Goal: Task Accomplishment & Management: Manage account settings

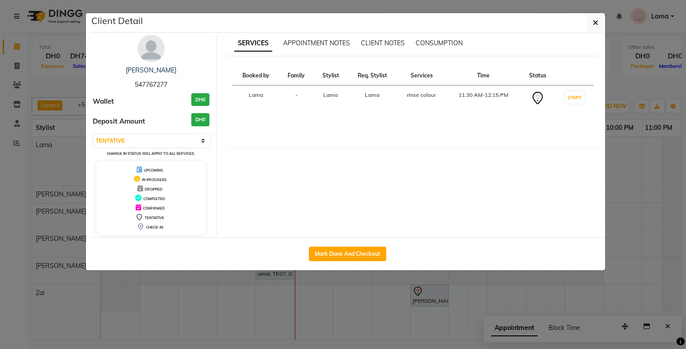
select select "7"
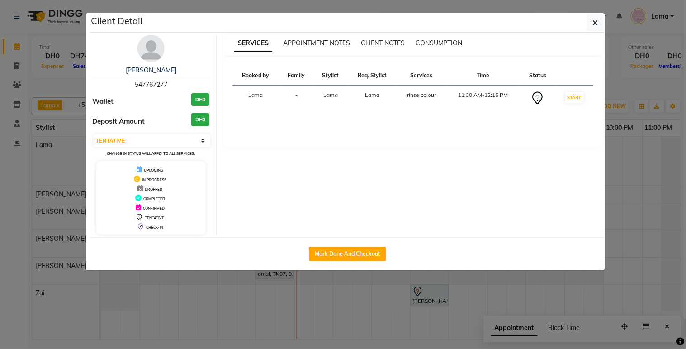
click at [347, 315] on ngb-modal-window "Client Detail [PERSON_NAME] 547767277 Wallet DH0 Deposit Amount DH0 Select IN S…" at bounding box center [343, 174] width 686 height 349
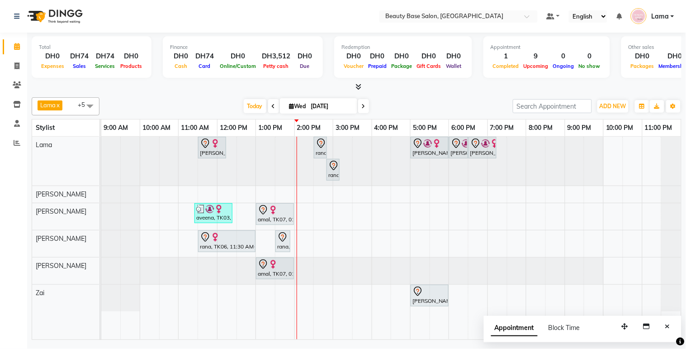
click at [269, 213] on img at bounding box center [273, 209] width 9 height 9
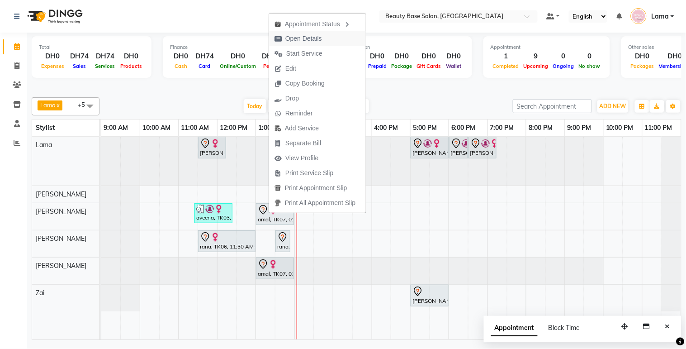
click at [315, 38] on span "Open Details" at bounding box center [304, 39] width 37 height 10
select select "7"
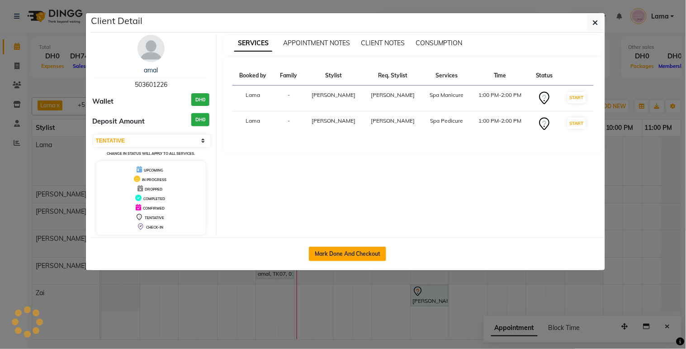
click at [326, 255] on button "Mark Done And Checkout" at bounding box center [347, 254] width 77 height 14
select select "service"
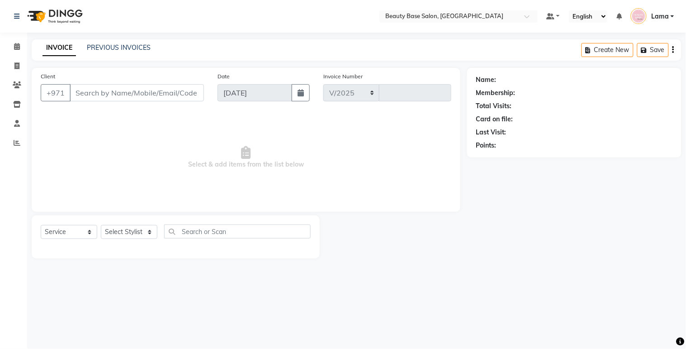
select select "813"
type input "2051"
type input "503601226"
select select "30434"
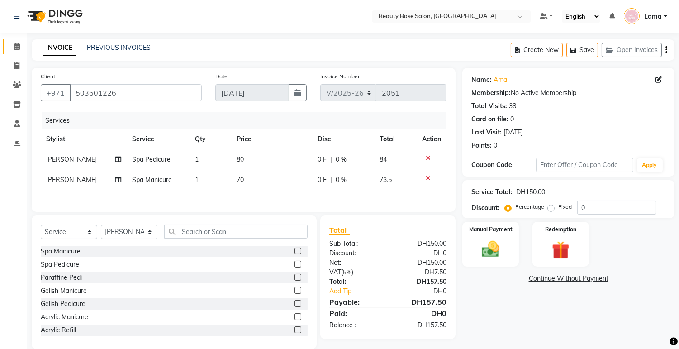
click at [8, 53] on link "Calendar" at bounding box center [14, 46] width 22 height 15
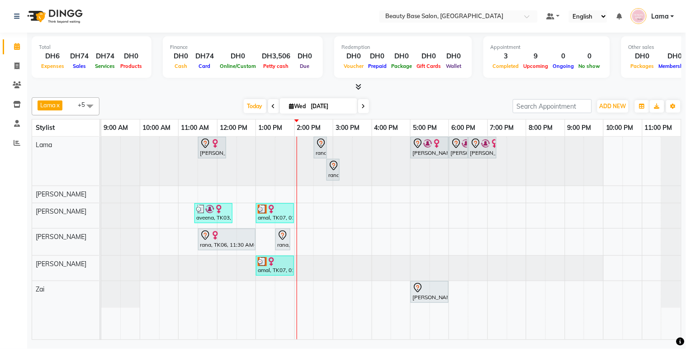
click at [210, 148] on div "[PERSON_NAME], TK01, 11:30 AM-12:15 PM, rinse colour" at bounding box center [212, 147] width 26 height 19
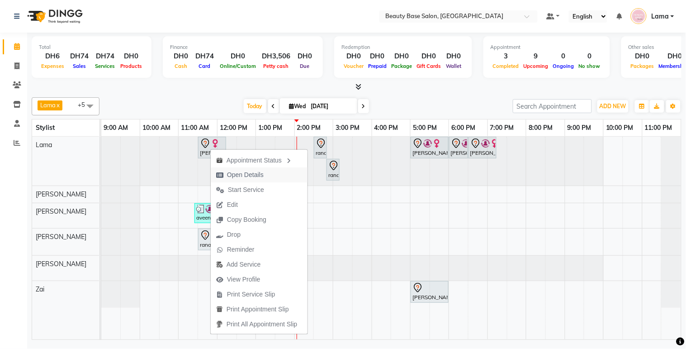
click at [249, 175] on span "Open Details" at bounding box center [245, 175] width 37 height 10
select select "7"
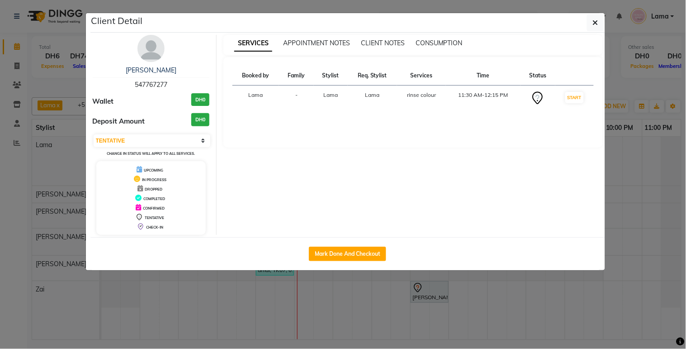
click at [580, 314] on ngb-modal-window "Client Detail [PERSON_NAME] 547767277 Wallet DH0 Deposit Amount DH0 Select IN S…" at bounding box center [343, 174] width 686 height 349
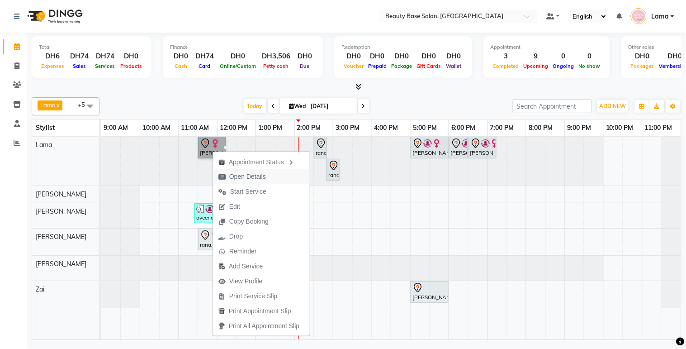
click at [255, 179] on span "Open Details" at bounding box center [247, 177] width 37 height 10
select select "7"
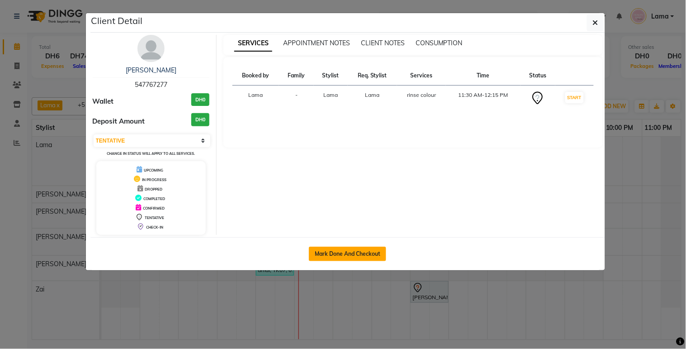
click at [362, 257] on button "Mark Done And Checkout" at bounding box center [347, 254] width 77 height 14
select select "service"
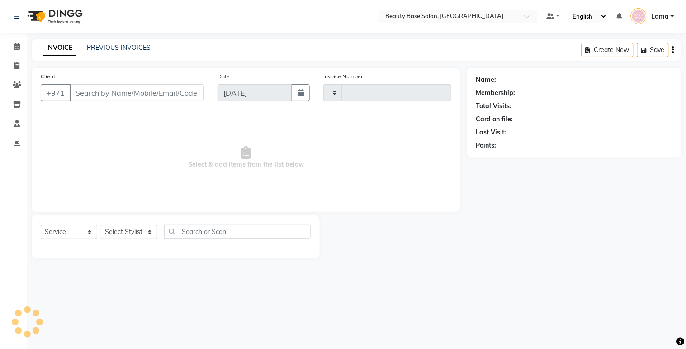
type input "2051"
select select "813"
type input "547767277"
select select "13437"
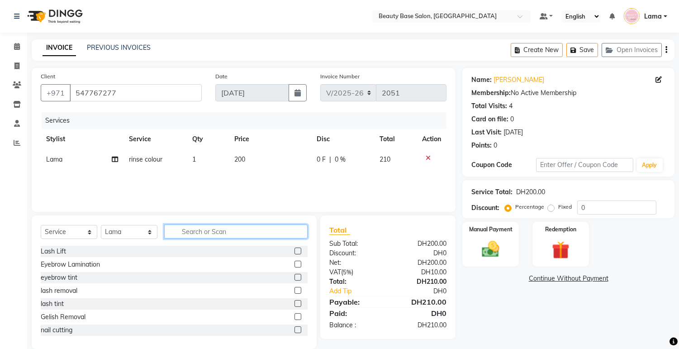
click at [233, 233] on input "text" at bounding box center [235, 231] width 143 height 14
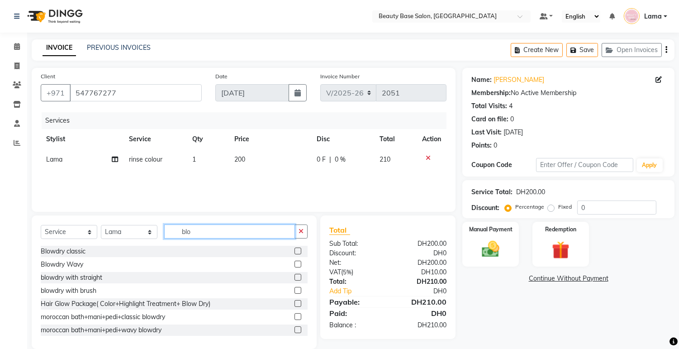
type input "blo"
click at [295, 251] on label at bounding box center [298, 250] width 7 height 7
click at [295, 251] on input "checkbox" at bounding box center [298, 251] width 6 height 6
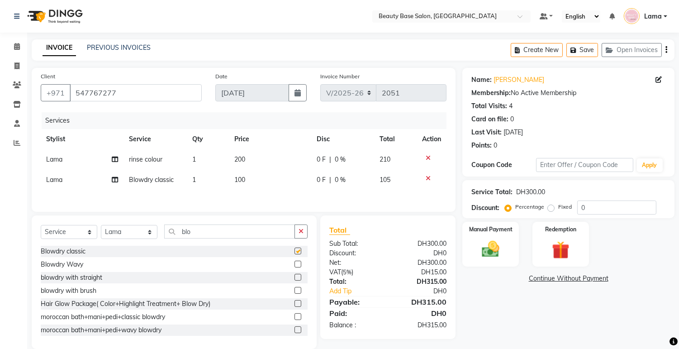
checkbox input "false"
click at [558, 207] on label "Fixed" at bounding box center [565, 207] width 14 height 8
click at [554, 207] on input "Fixed" at bounding box center [553, 207] width 6 height 6
radio input "true"
click at [501, 245] on img at bounding box center [491, 249] width 30 height 21
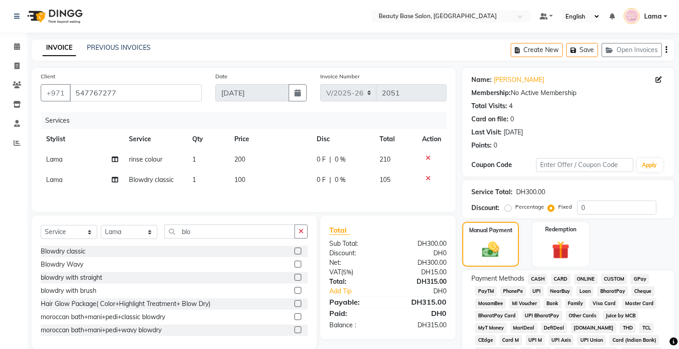
click at [539, 278] on span "CASH" at bounding box center [537, 279] width 19 height 10
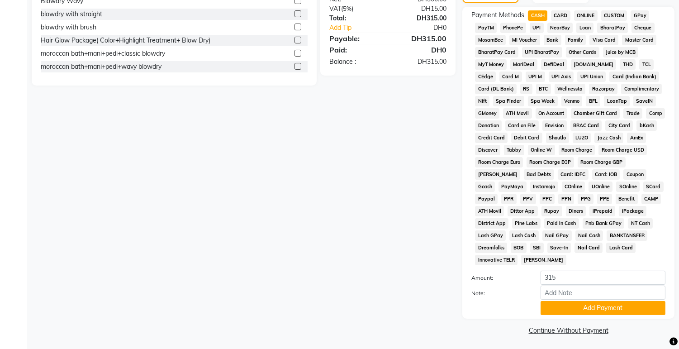
scroll to position [267, 0]
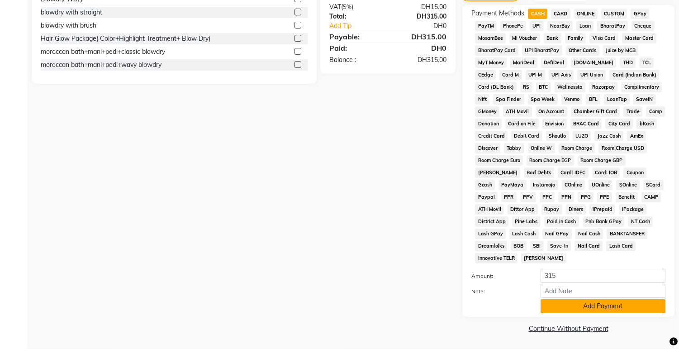
click at [596, 311] on button "Add Payment" at bounding box center [603, 306] width 125 height 14
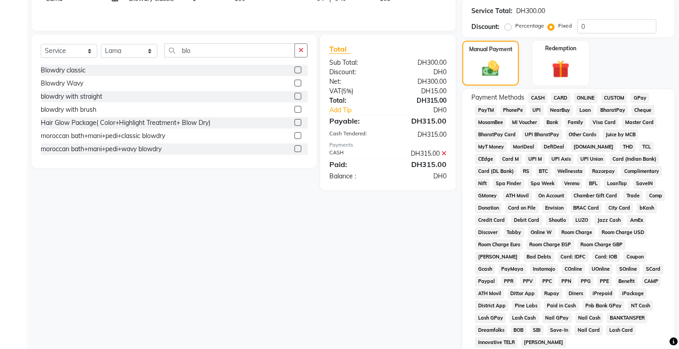
scroll to position [180, 0]
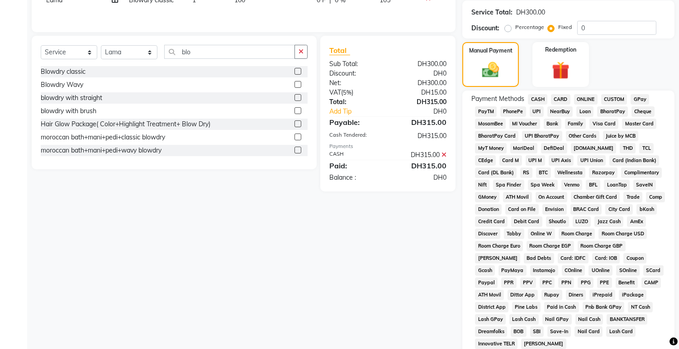
click at [444, 157] on icon at bounding box center [444, 155] width 5 height 6
click at [541, 97] on span "CASH" at bounding box center [537, 99] width 19 height 10
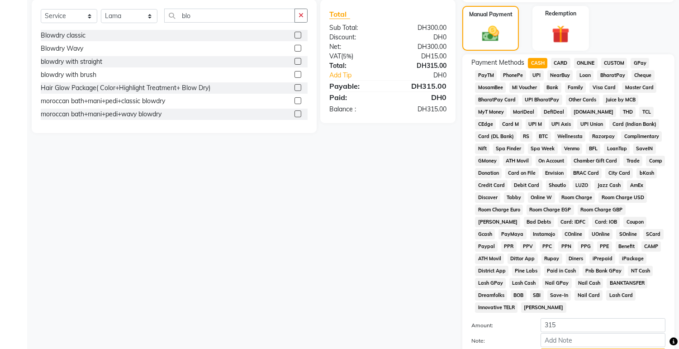
scroll to position [267, 0]
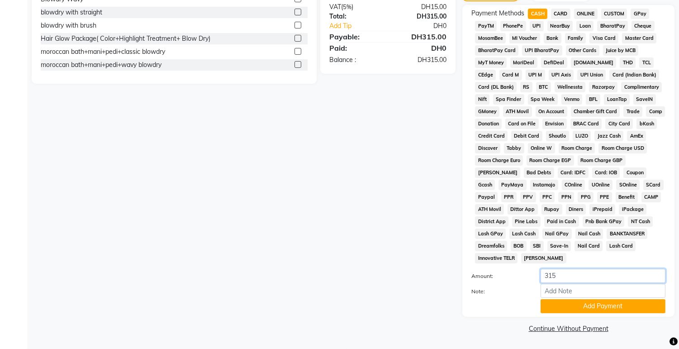
click at [590, 273] on input "315" at bounding box center [603, 276] width 125 height 14
type input "3"
type input "500"
click at [603, 309] on button "Add Payment" at bounding box center [603, 306] width 125 height 14
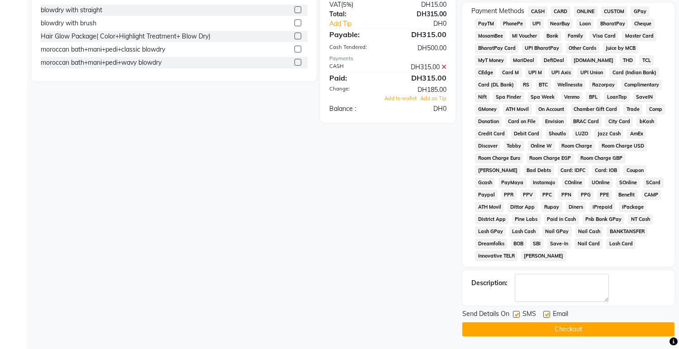
click at [603, 332] on button "Checkout" at bounding box center [568, 329] width 212 height 14
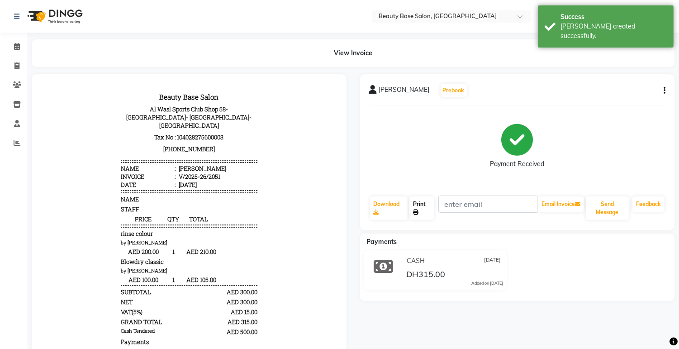
click at [423, 210] on link "Print" at bounding box center [421, 208] width 24 height 24
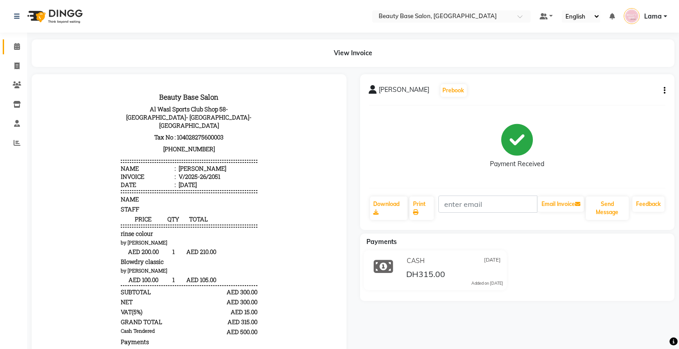
click at [19, 50] on icon at bounding box center [17, 46] width 6 height 7
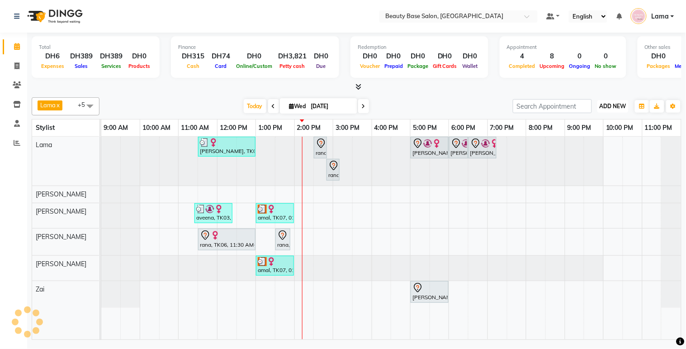
click at [614, 106] on span "ADD NEW" at bounding box center [613, 106] width 27 height 7
click at [593, 125] on button "Add Appointment" at bounding box center [592, 123] width 71 height 12
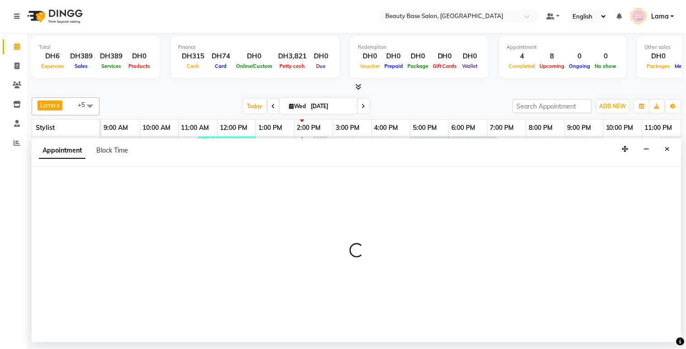
select select "600"
select select "tentative"
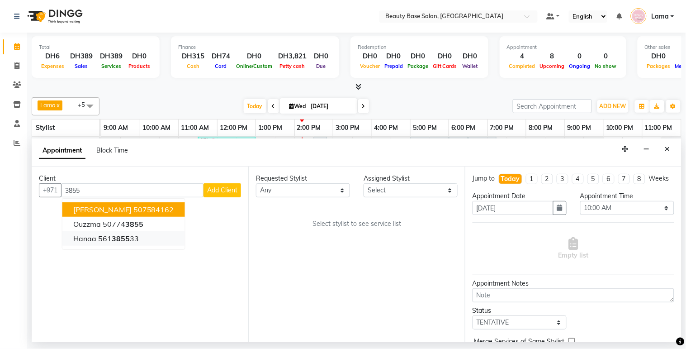
click at [116, 240] on span "3855" at bounding box center [121, 238] width 18 height 9
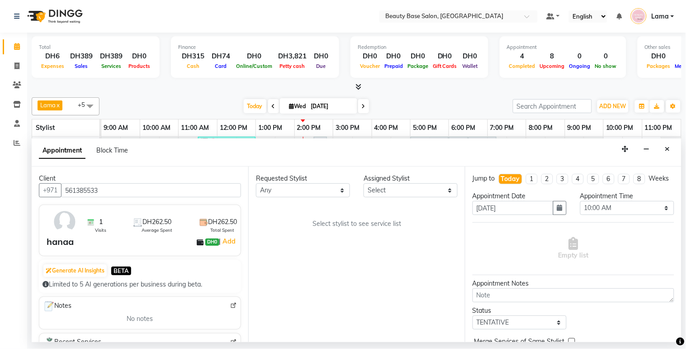
click at [206, 187] on input "561385533" at bounding box center [151, 190] width 180 height 14
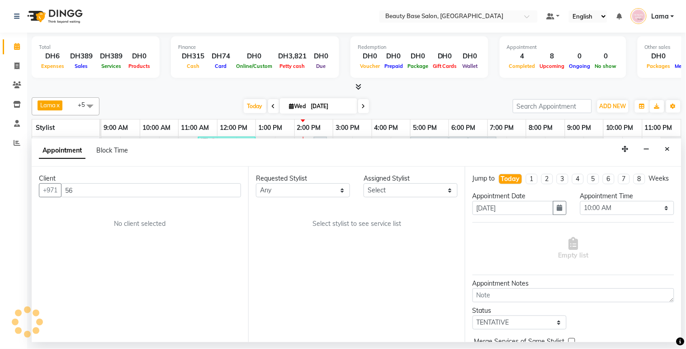
type input "5"
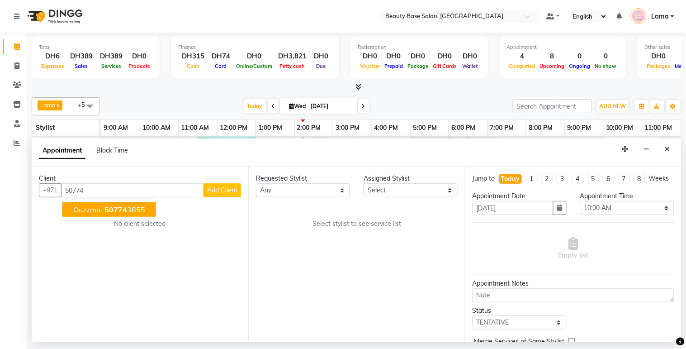
click at [132, 203] on button "ouzzma 50774 3855" at bounding box center [109, 209] width 94 height 14
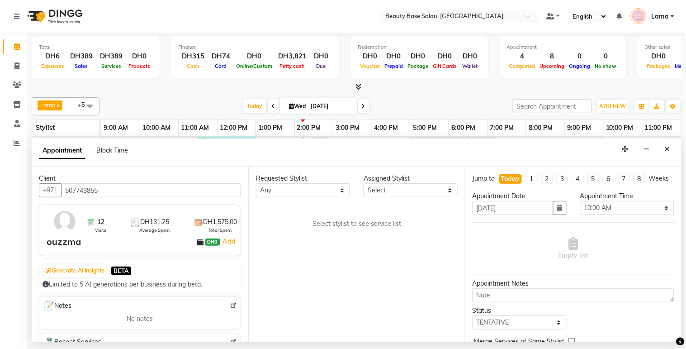
type input "507743855"
click at [307, 193] on select "Any [PERSON_NAME] [PERSON_NAME] [PERSON_NAME] [PERSON_NAME] [PERSON_NAME] [MEDI…" at bounding box center [303, 190] width 94 height 14
select select "54541"
click at [256, 183] on select "Any [PERSON_NAME] [PERSON_NAME] [PERSON_NAME] [PERSON_NAME] [PERSON_NAME] [MEDI…" at bounding box center [303, 190] width 94 height 14
select select "54541"
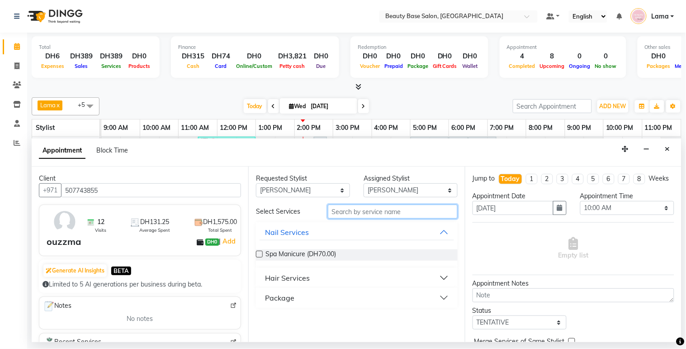
click at [351, 214] on input "text" at bounding box center [393, 212] width 130 height 14
type input "hair cut"
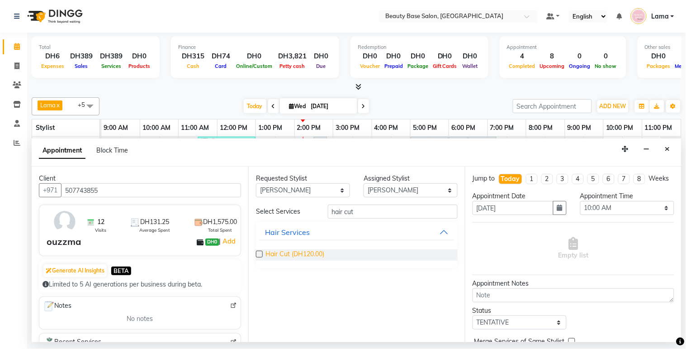
click at [299, 259] on span "Hair Cut (DH120.00)" at bounding box center [295, 254] width 59 height 11
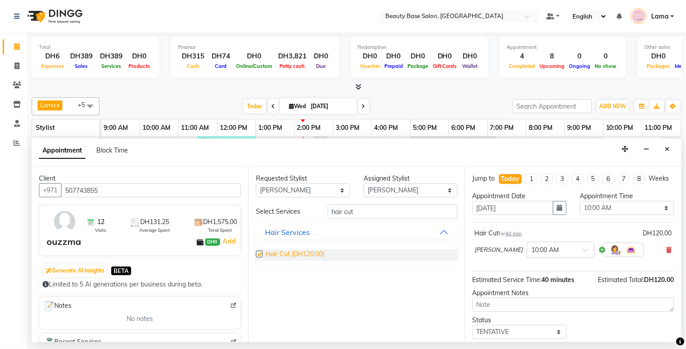
checkbox input "false"
click at [620, 215] on select "Select 10:00 AM 10:05 AM 10:10 AM 10:15 AM 10:20 AM 10:25 AM 10:30 AM 10:35 AM …" at bounding box center [628, 208] width 94 height 14
click at [624, 215] on select "Select 10:00 AM 10:05 AM 10:10 AM 10:15 AM 10:20 AM 10:25 AM 10:30 AM 10:35 AM …" at bounding box center [628, 208] width 94 height 14
select select "860"
click at [581, 209] on select "Select 10:00 AM 10:05 AM 10:10 AM 10:15 AM 10:20 AM 10:25 AM 10:30 AM 10:35 AM …" at bounding box center [628, 208] width 94 height 14
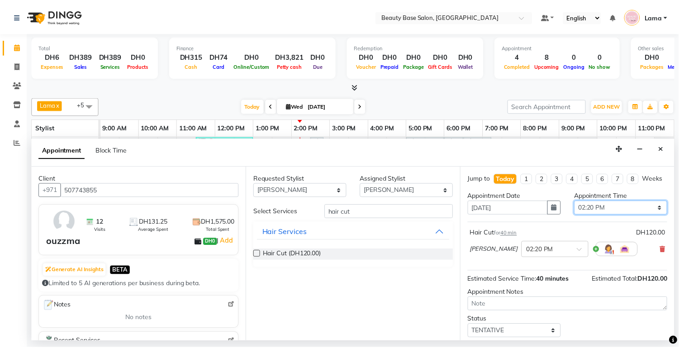
scroll to position [62, 0]
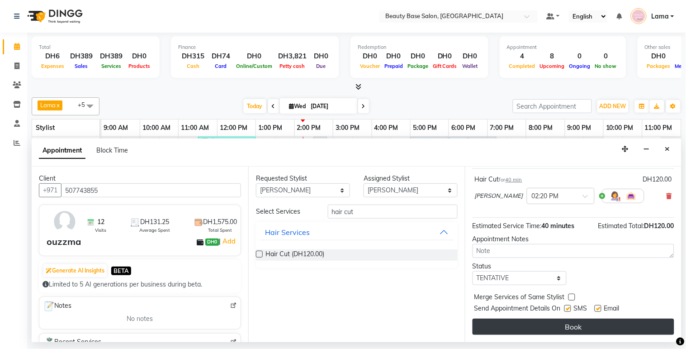
click at [604, 327] on button "Book" at bounding box center [574, 327] width 202 height 16
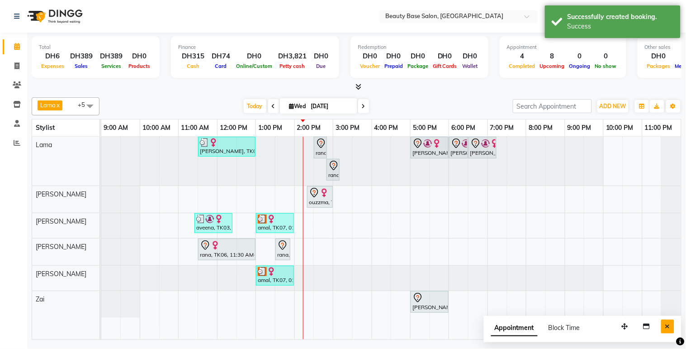
click at [672, 328] on button "Close" at bounding box center [667, 326] width 13 height 14
click at [286, 231] on div "amal, TK07, 01:00 PM-02:00 PM, Spa Manicure" at bounding box center [275, 222] width 36 height 17
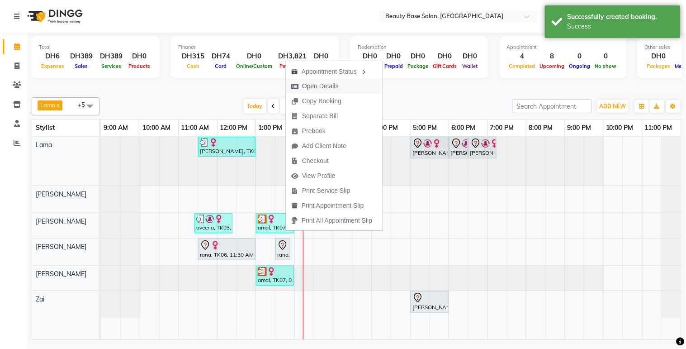
click at [329, 87] on span "Open Details" at bounding box center [320, 86] width 37 height 10
select select "3"
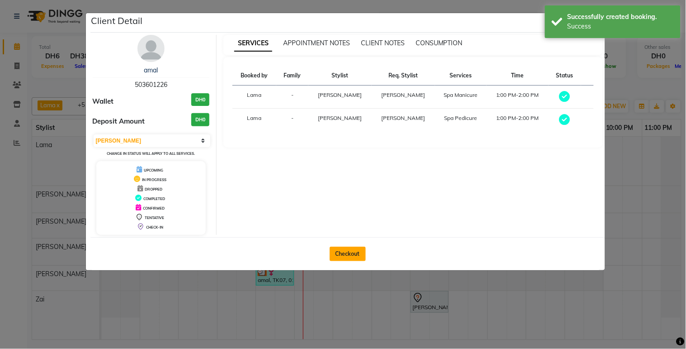
click at [339, 254] on button "Checkout" at bounding box center [348, 254] width 36 height 14
select select "service"
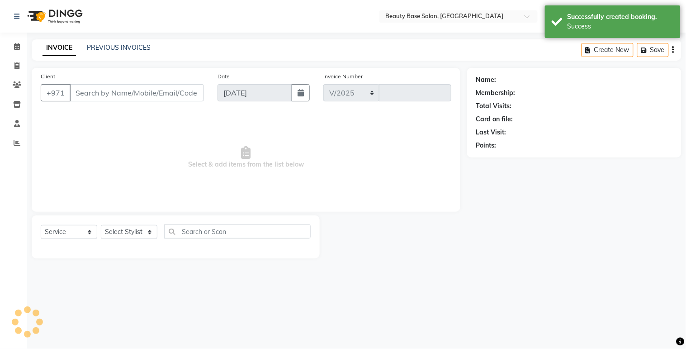
select select "813"
type input "2052"
type input "503601226"
select select "30434"
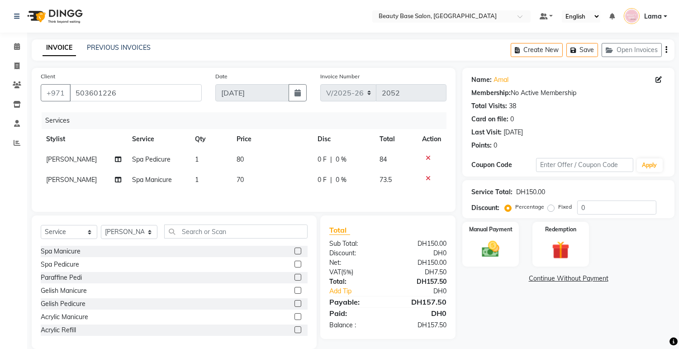
click at [558, 206] on label "Fixed" at bounding box center [565, 207] width 14 height 8
click at [552, 206] on input "Fixed" at bounding box center [553, 207] width 6 height 6
radio input "true"
click at [501, 243] on img at bounding box center [491, 249] width 30 height 21
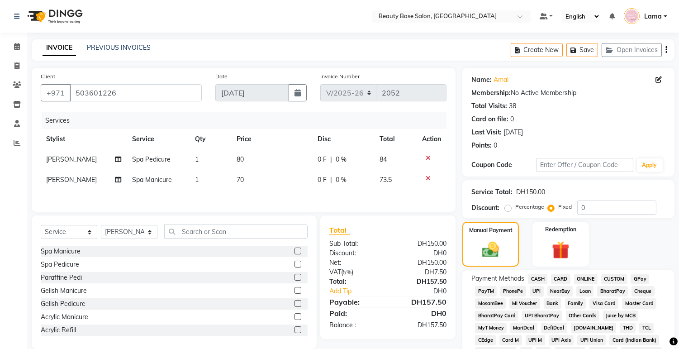
click at [563, 277] on span "CARD" at bounding box center [560, 279] width 19 height 10
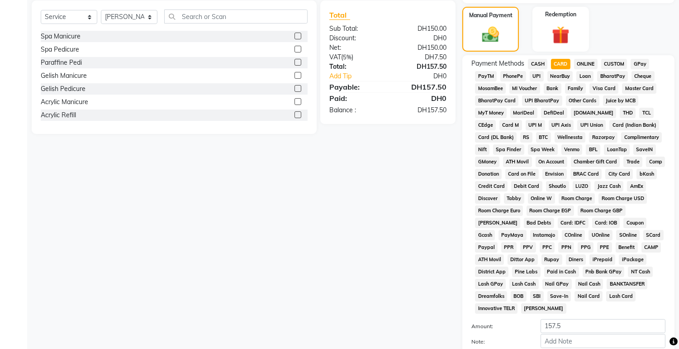
scroll to position [267, 0]
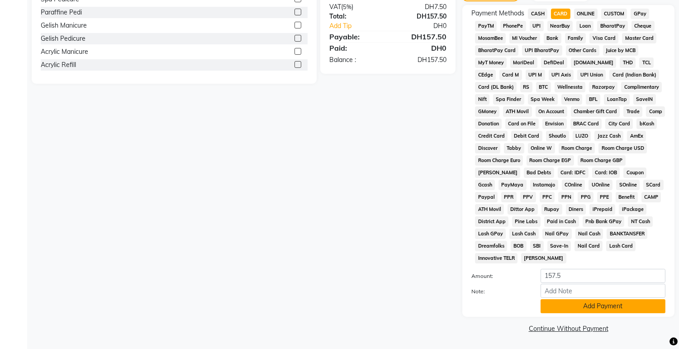
click at [590, 309] on button "Add Payment" at bounding box center [603, 306] width 125 height 14
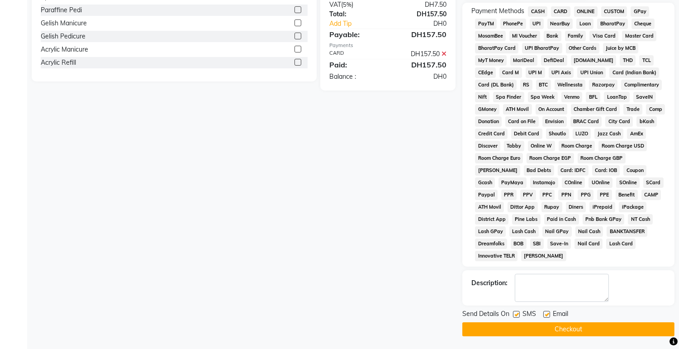
click at [611, 336] on button "Checkout" at bounding box center [568, 329] width 212 height 14
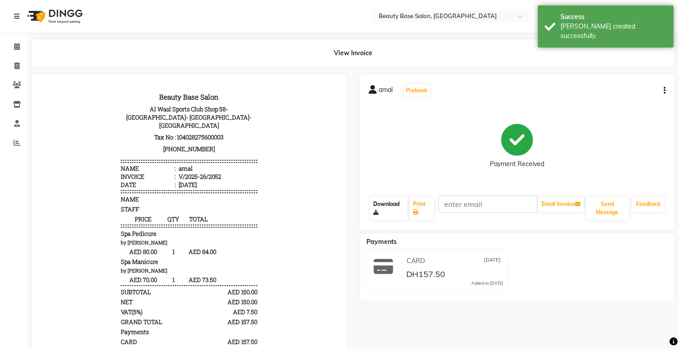
click at [394, 197] on link "Download" at bounding box center [389, 208] width 38 height 24
click at [427, 209] on link "Print" at bounding box center [421, 208] width 24 height 24
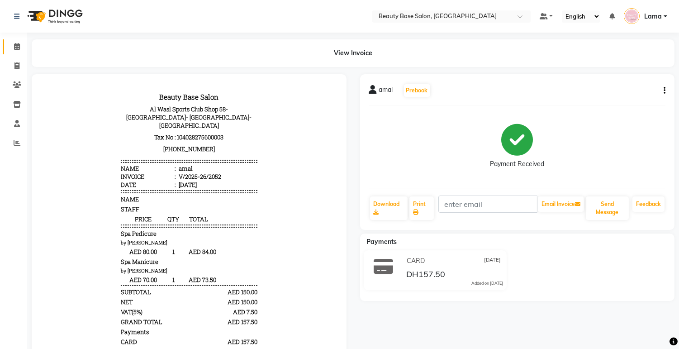
click at [15, 44] on icon at bounding box center [17, 46] width 6 height 7
